Goal: Task Accomplishment & Management: Manage account settings

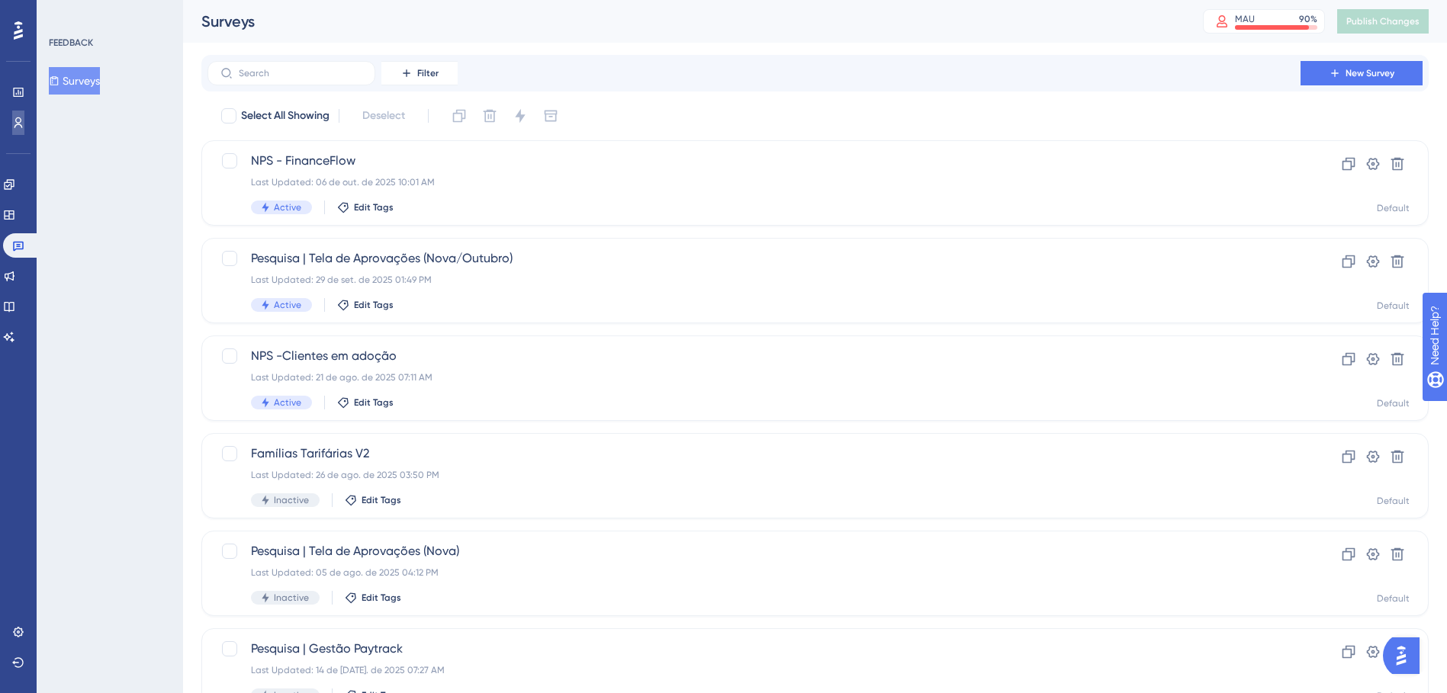
click at [16, 125] on icon at bounding box center [18, 122] width 8 height 11
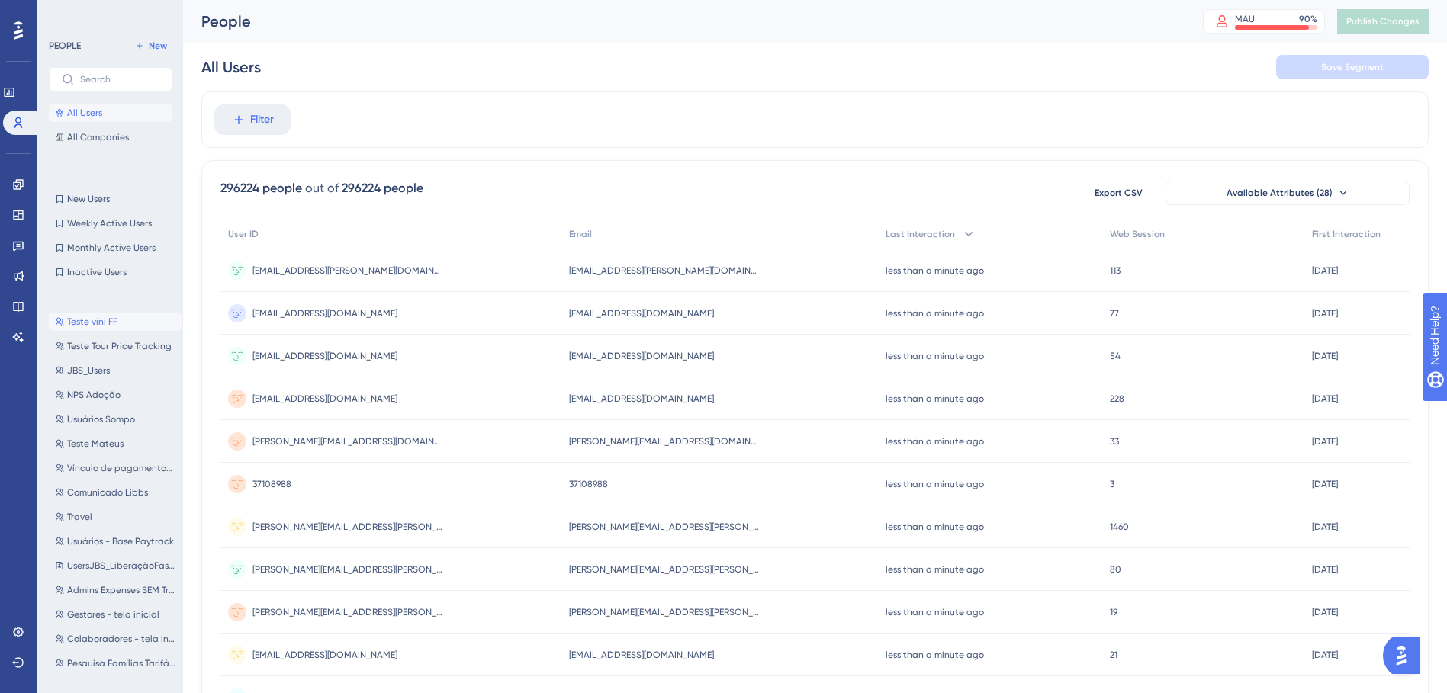
click at [87, 323] on span "Teste vini FF" at bounding box center [92, 322] width 50 height 12
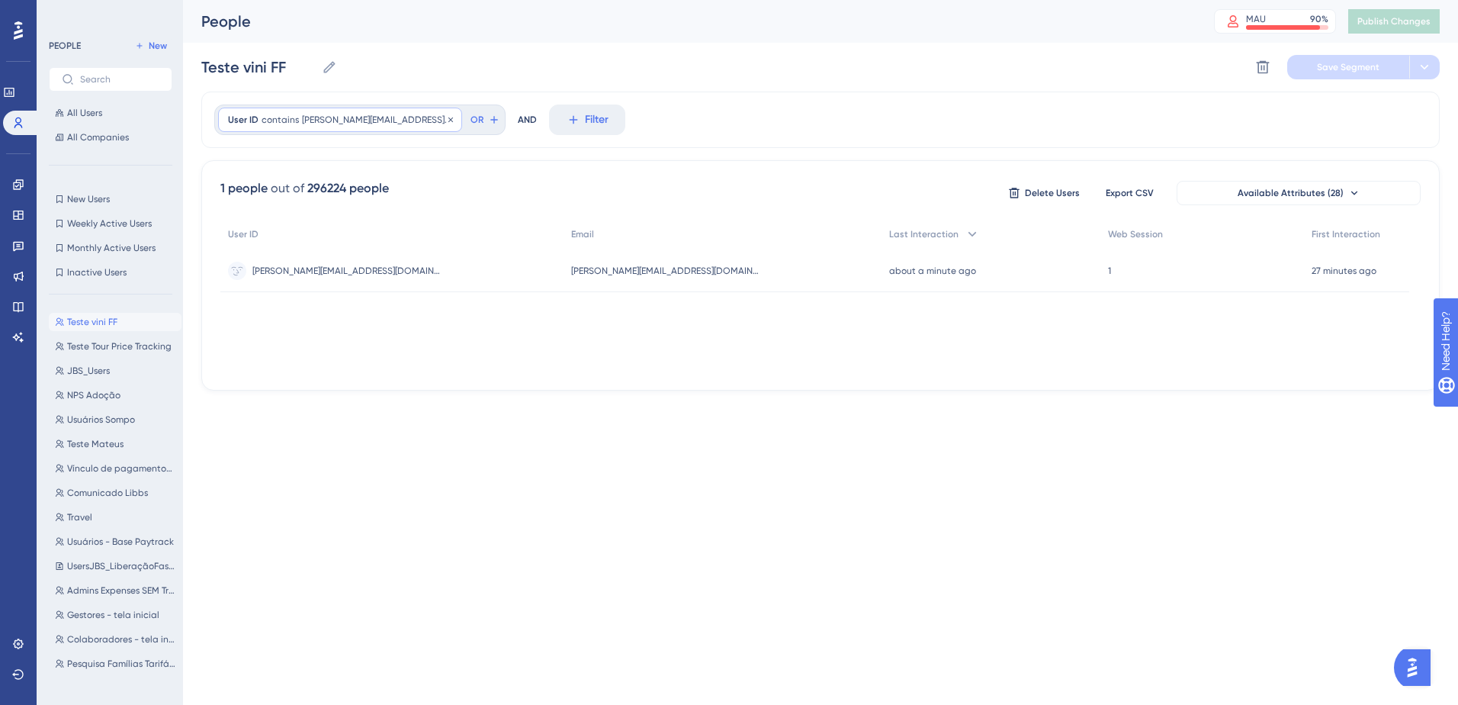
click at [323, 126] on div "User ID contains [PERSON_NAME][EMAIL_ADDRESS][DOMAIN_NAME] [PERSON_NAME][DOMAIN…" at bounding box center [340, 120] width 244 height 24
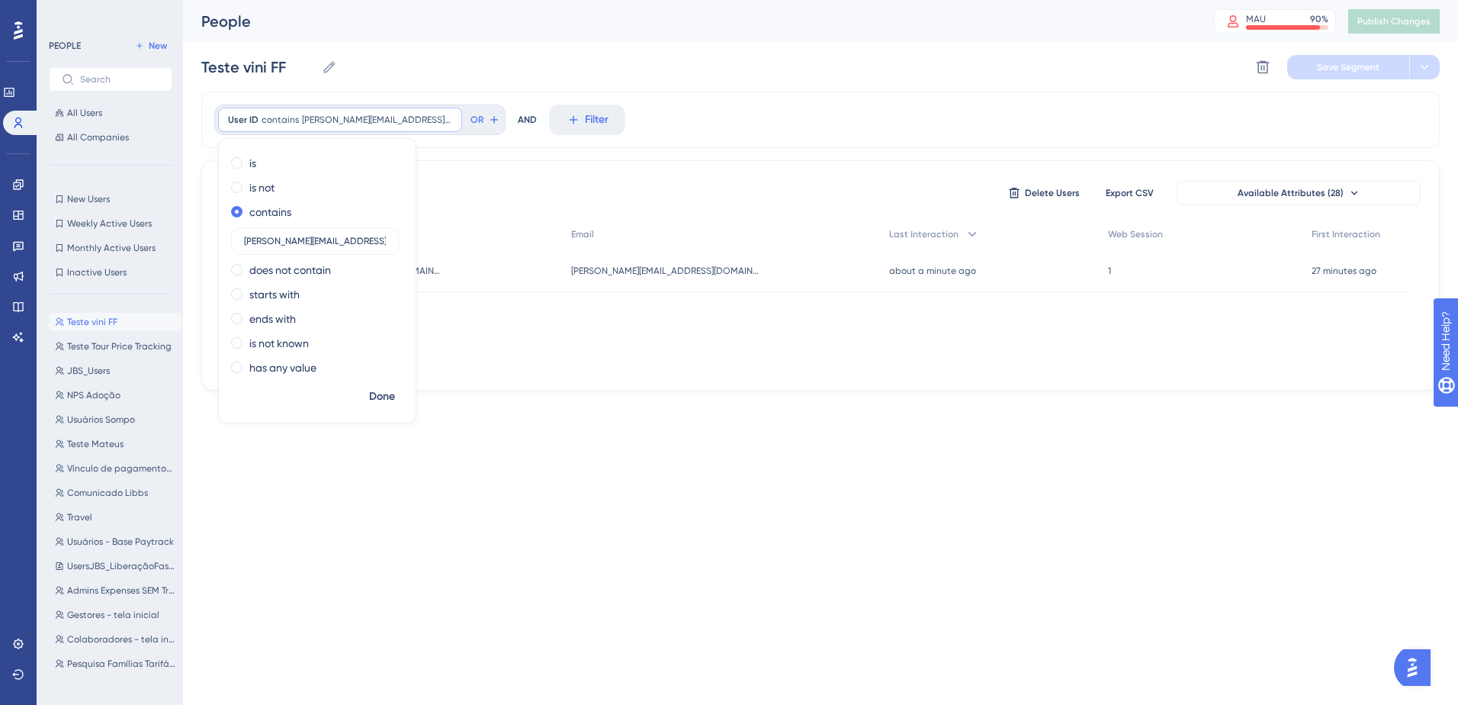
click at [240, 167] on span at bounding box center [236, 162] width 11 height 11
click at [247, 159] on input "radio" at bounding box center [247, 159] width 0 height 0
click at [379, 398] on span "Done" at bounding box center [382, 396] width 26 height 18
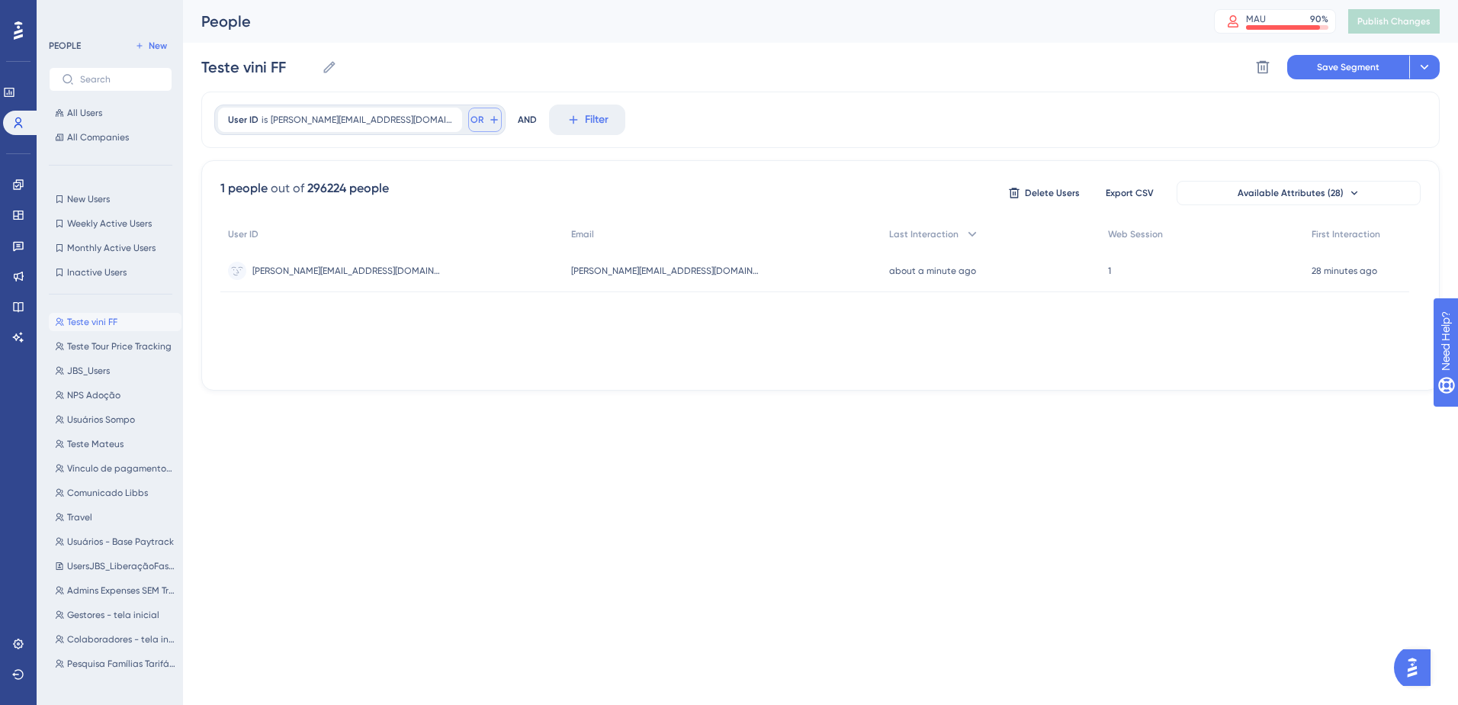
click at [468, 117] on button "OR" at bounding box center [485, 120] width 34 height 24
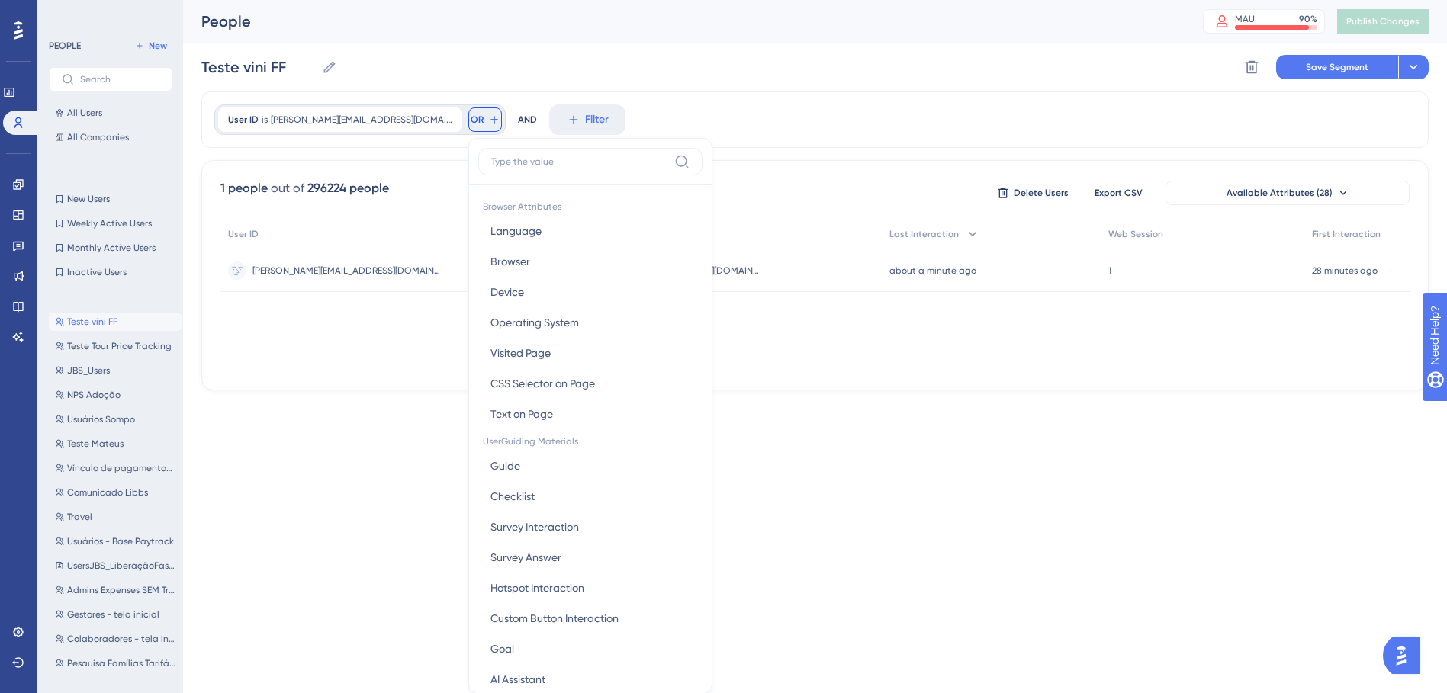
scroll to position [69, 0]
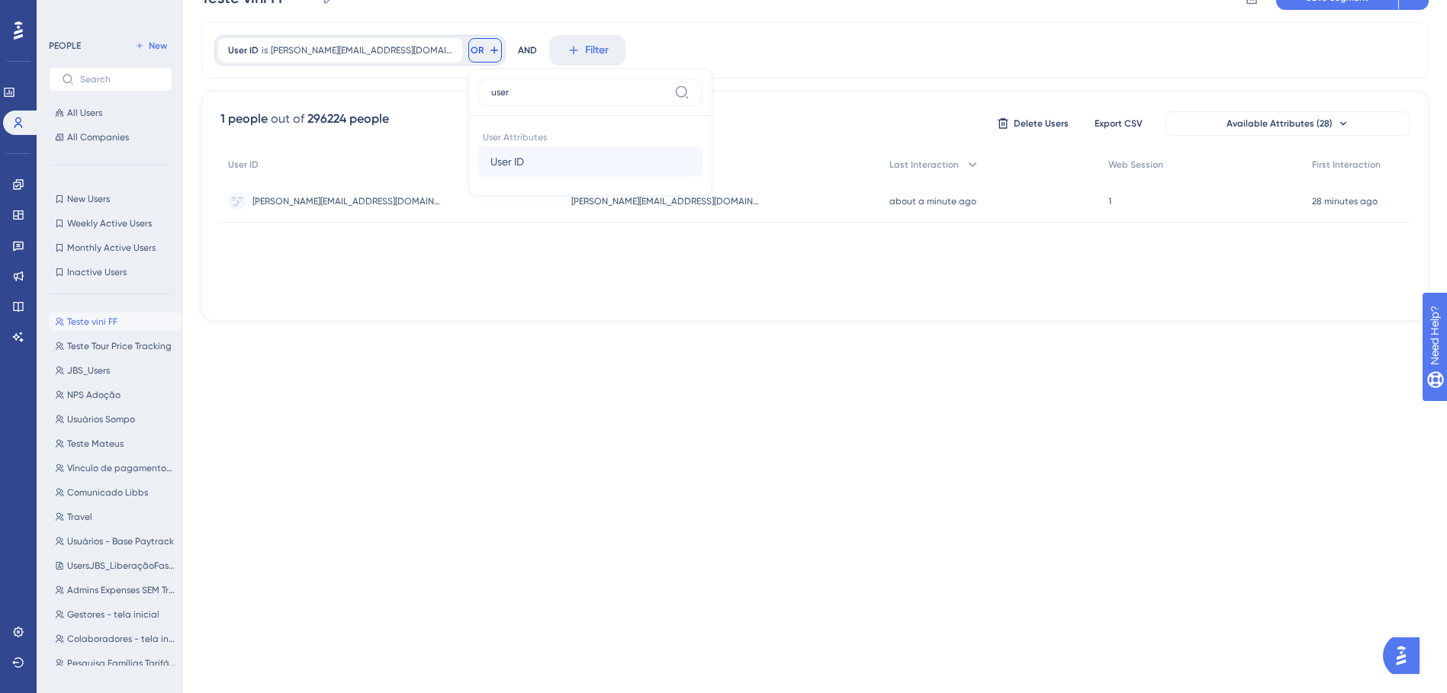
type input "user"
click at [541, 162] on button "User ID User ID" at bounding box center [590, 161] width 224 height 31
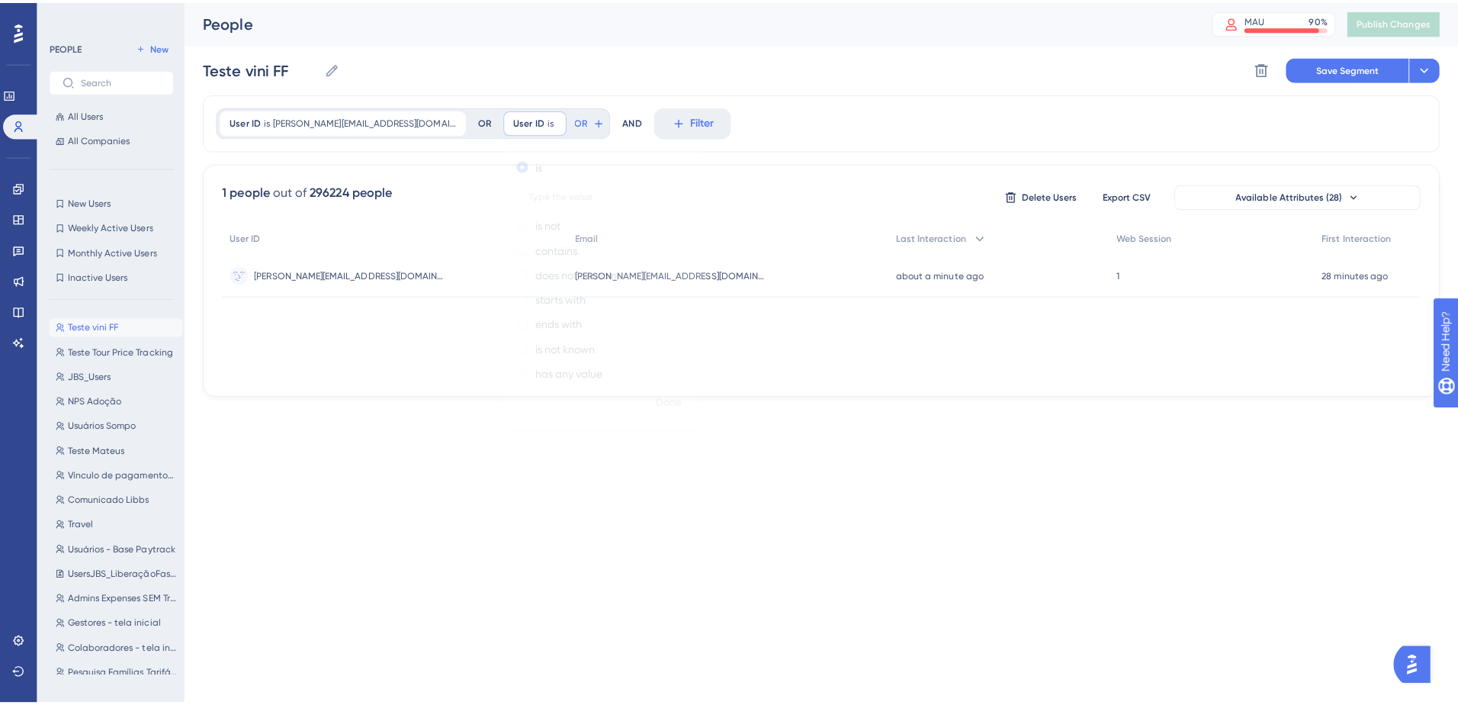
scroll to position [0, 0]
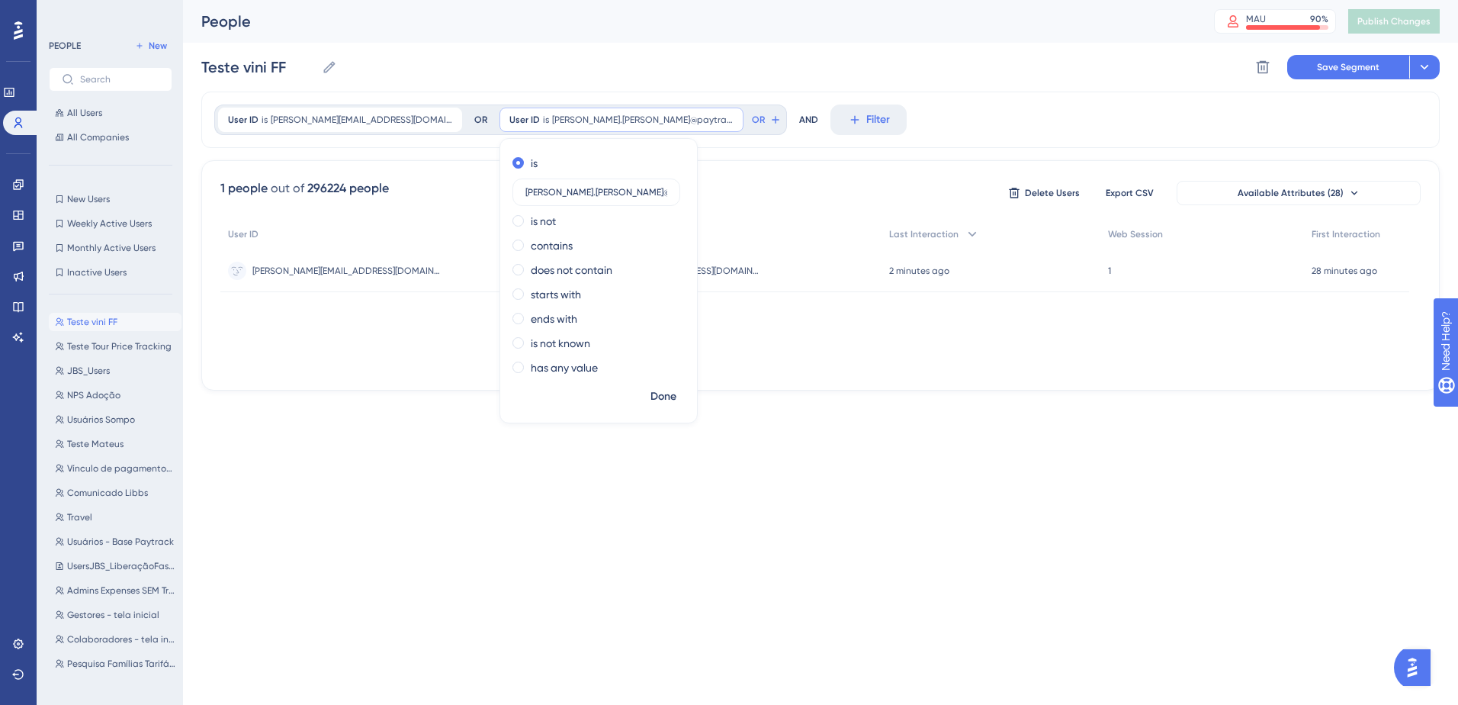
type input "[PERSON_NAME][EMAIL_ADDRESS][PERSON_NAME][DOMAIN_NAME]"
click at [650, 389] on span "Done" at bounding box center [663, 396] width 26 height 18
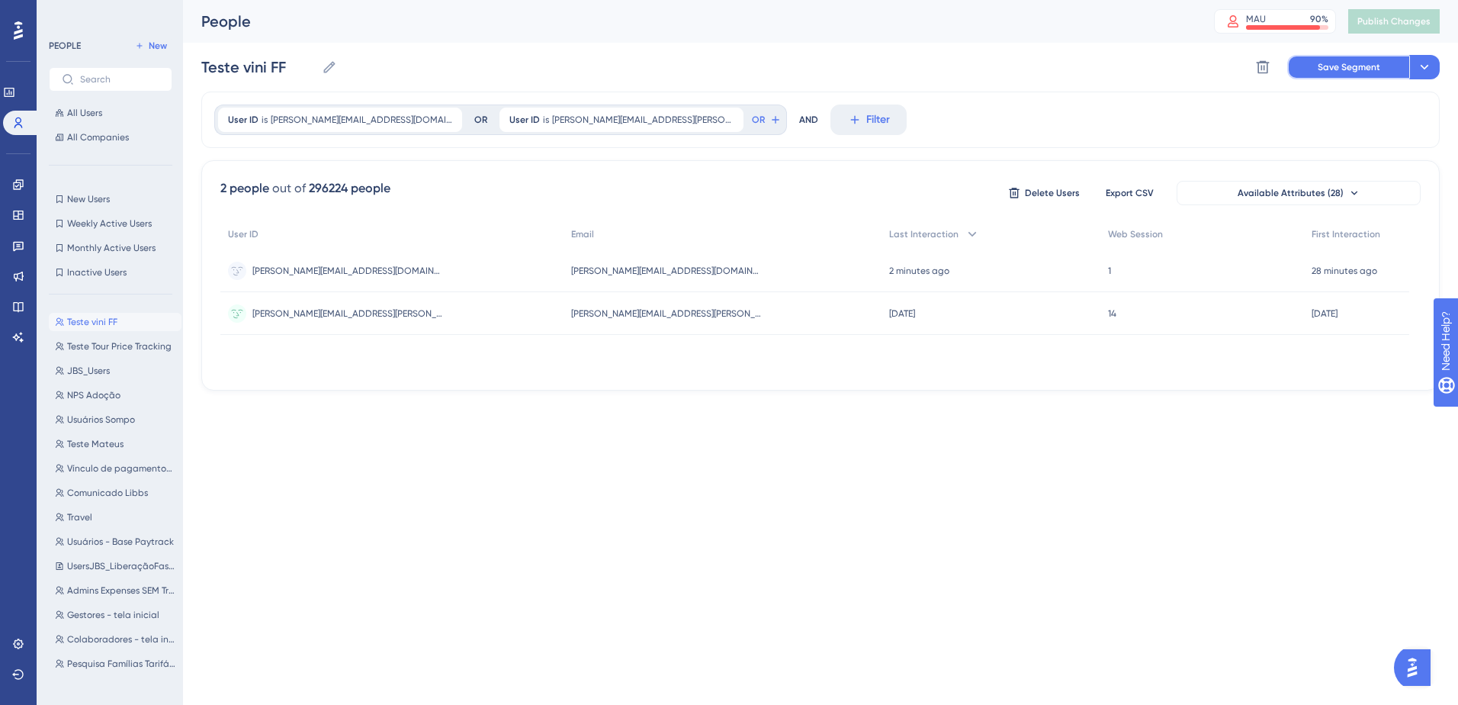
click at [1317, 74] on button "Save Segment" at bounding box center [1348, 67] width 122 height 24
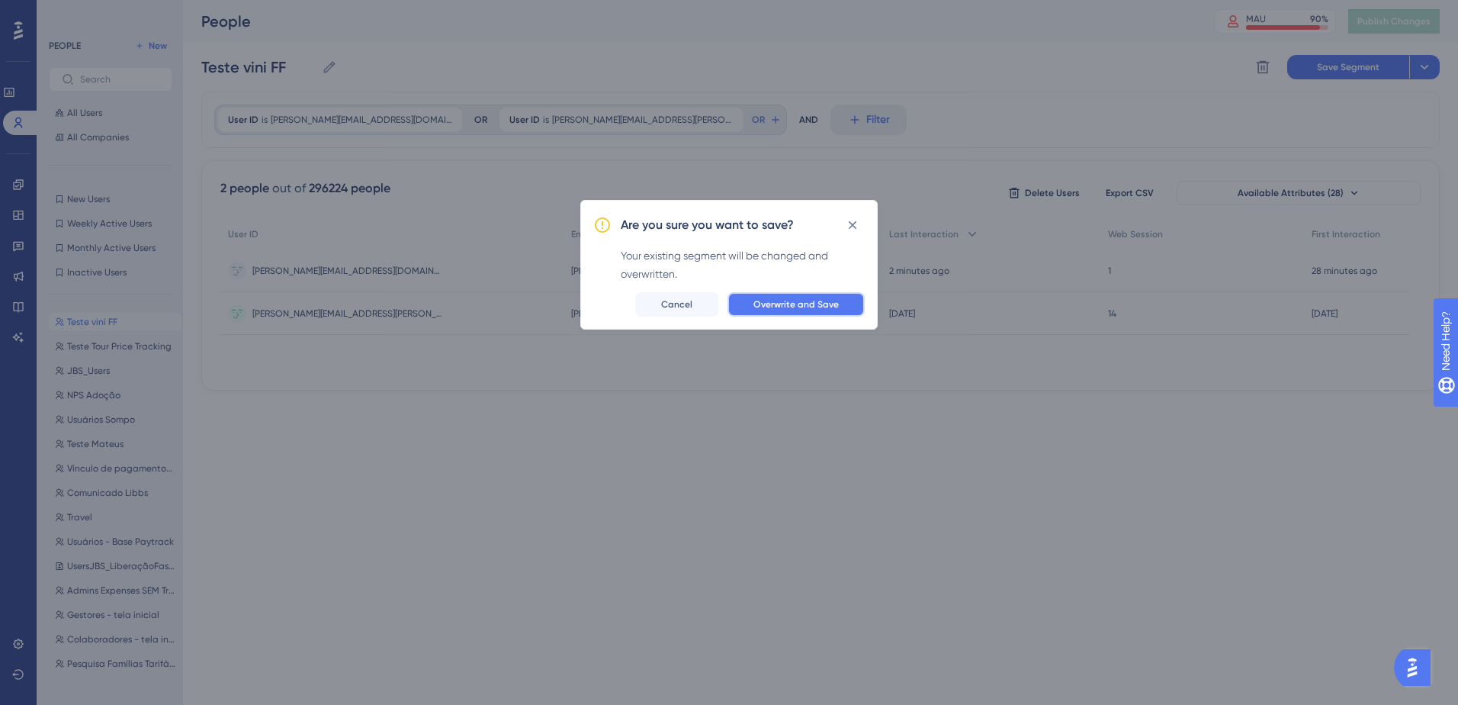
click at [801, 300] on span "Overwrite and Save" at bounding box center [795, 304] width 85 height 12
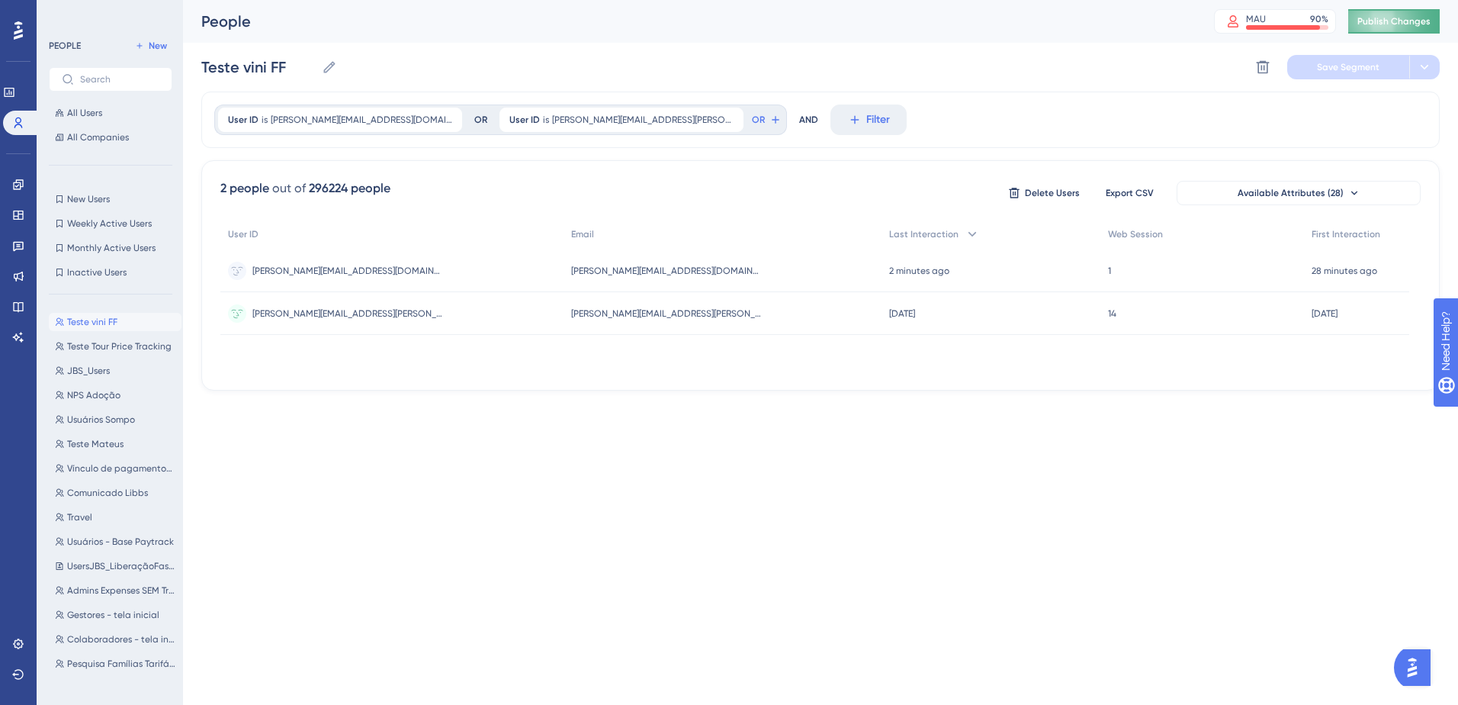
click at [1391, 23] on span "Publish Changes" at bounding box center [1393, 21] width 73 height 12
